Goal: Ask a question

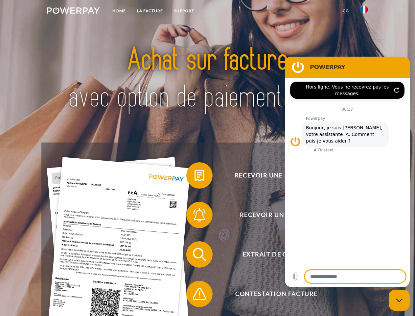
click at [73, 12] on img at bounding box center [73, 10] width 53 height 7
click at [364, 12] on img at bounding box center [364, 10] width 8 height 8
click at [346, 11] on link "CG" at bounding box center [345, 11] width 17 height 12
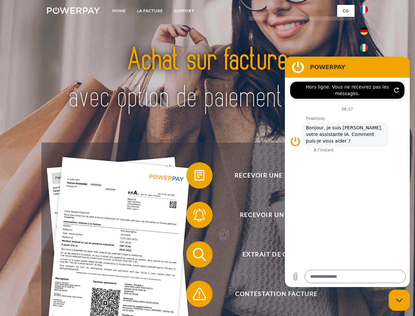
click at [195, 177] on span at bounding box center [189, 175] width 33 height 33
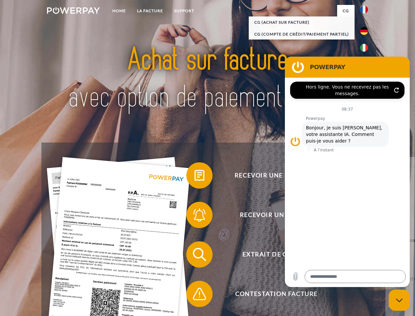
click at [195, 216] on span at bounding box center [189, 214] width 33 height 33
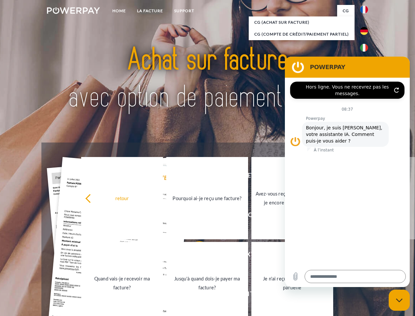
click at [195, 255] on link "Jusqu'à quand dois-je payer ma facture?" at bounding box center [207, 283] width 82 height 82
click at [195, 295] on span at bounding box center [189, 293] width 33 height 33
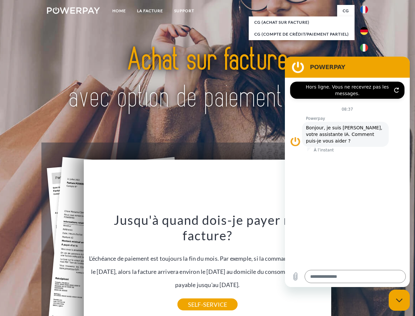
click at [399, 300] on icon "Fermer la fenêtre de messagerie" at bounding box center [399, 300] width 7 height 4
type textarea "*"
